Goal: Transaction & Acquisition: Purchase product/service

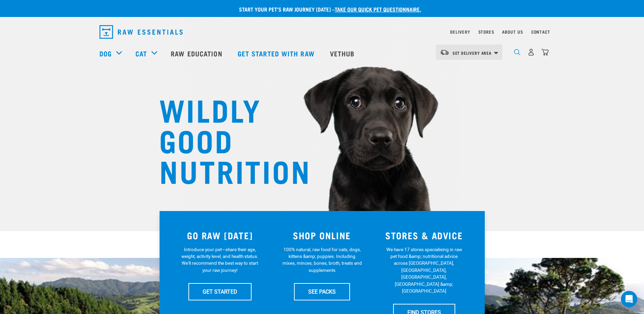
click at [516, 55] on img "dropdown navigation" at bounding box center [517, 52] width 6 height 6
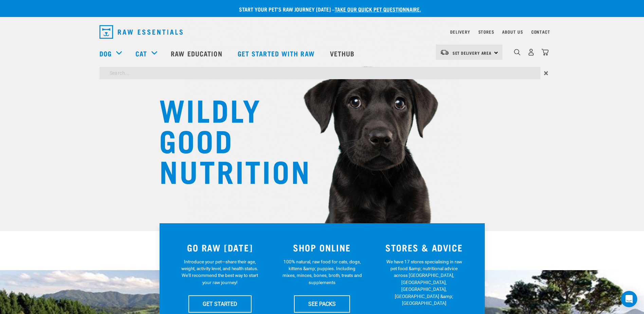
click at [157, 76] on input "search" at bounding box center [320, 73] width 441 height 12
type input "venison heart"
click at [164, 75] on input "venison heart" at bounding box center [320, 73] width 441 height 12
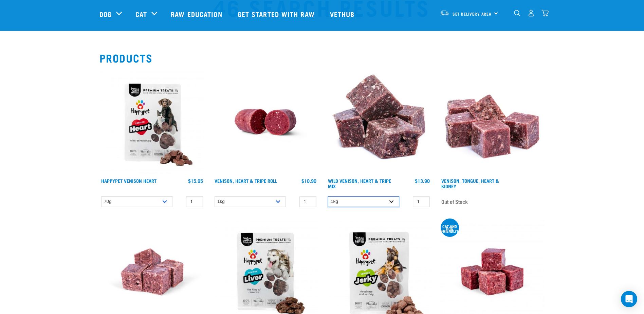
click at [381, 202] on select "1kg" at bounding box center [363, 201] width 71 height 11
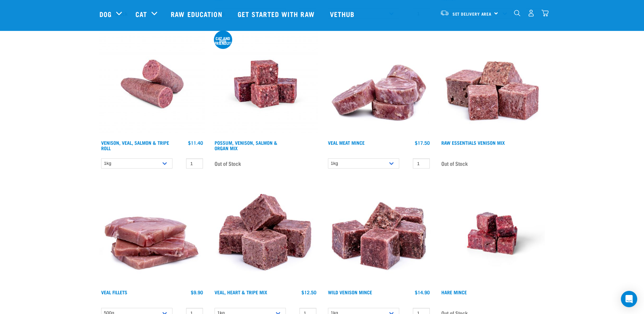
scroll to position [544, 0]
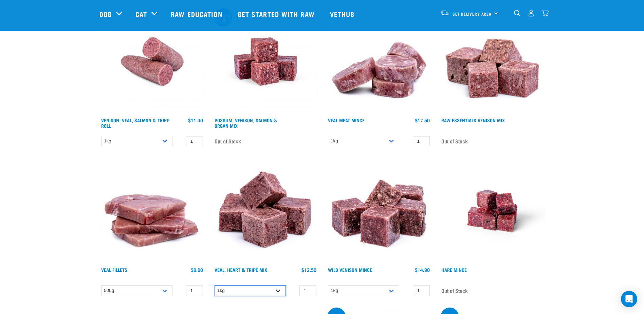
click at [273, 289] on select "1kg 3kg Bulk (10kg)" at bounding box center [250, 290] width 71 height 11
select select "755"
click at [215, 285] on select "1kg 3kg Bulk (10kg)" at bounding box center [250, 290] width 71 height 11
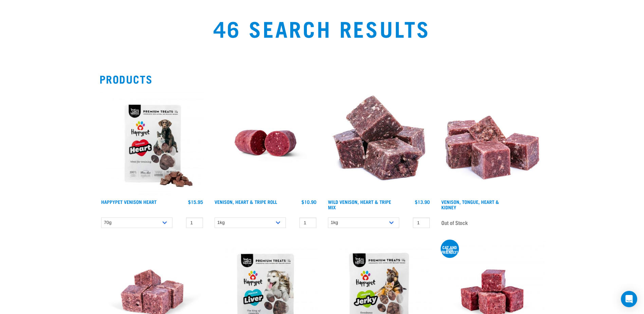
scroll to position [0, 0]
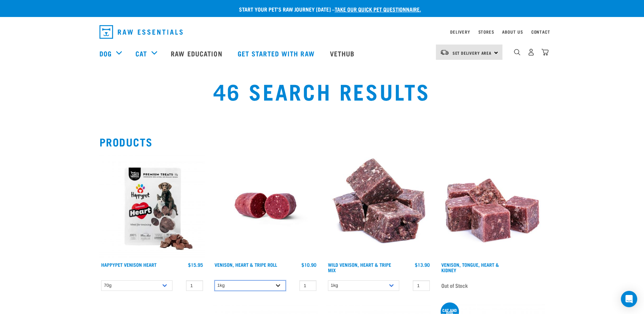
click at [277, 284] on select "1kg Bulk (10kg)" at bounding box center [250, 285] width 71 height 11
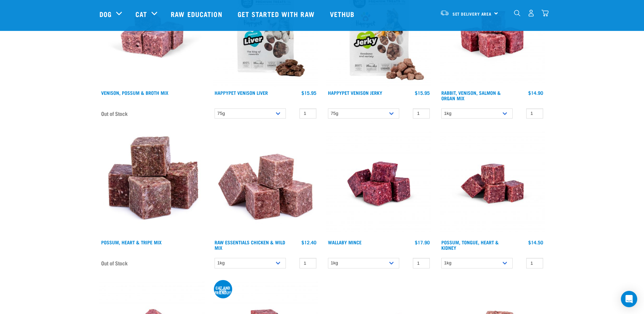
scroll to position [34, 0]
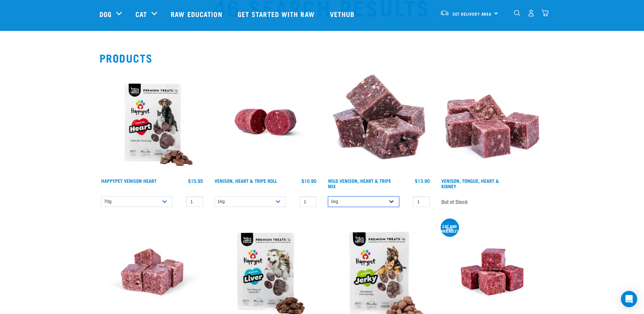
click at [353, 204] on select "1kg" at bounding box center [363, 201] width 71 height 11
